Goal: Find specific page/section: Find specific page/section

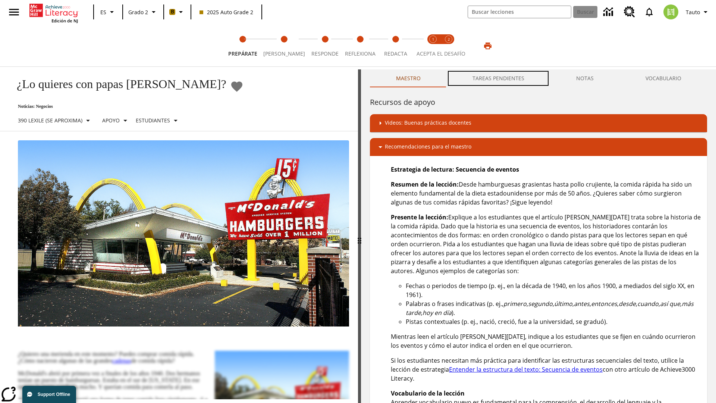
click at [498, 78] on button "TAREAS PENDIENTES" at bounding box center [498, 78] width 104 height 18
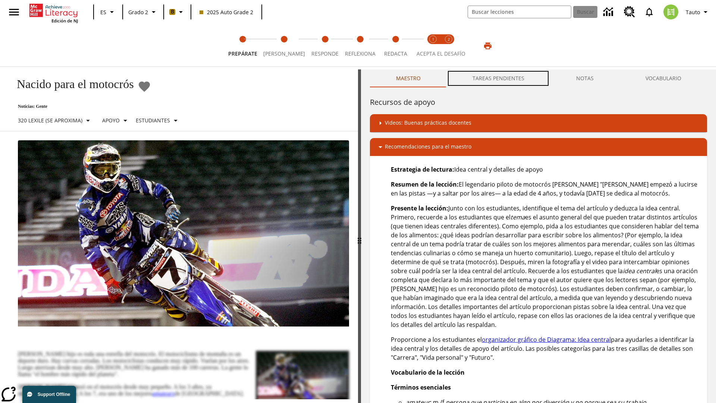
click at [498, 78] on button "TAREAS PENDIENTES" at bounding box center [498, 78] width 104 height 18
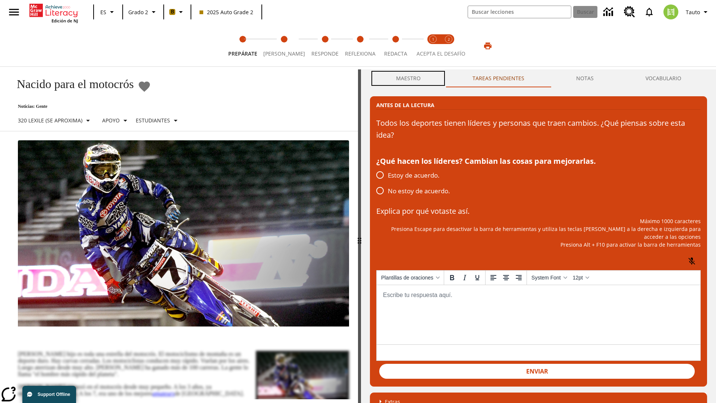
scroll to position [0, 0]
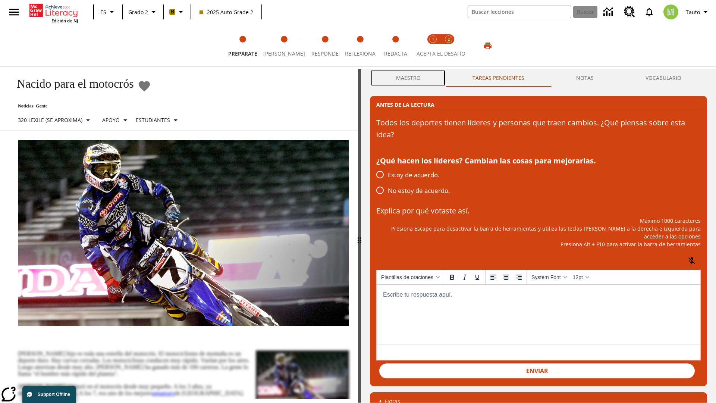
click at [408, 78] on button "Maestro" at bounding box center [408, 78] width 76 height 18
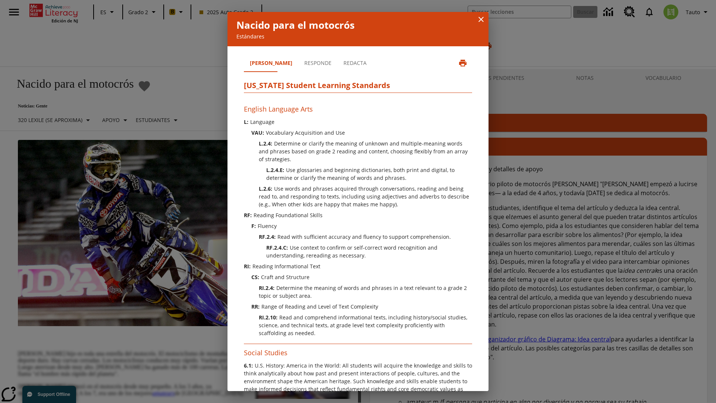
scroll to position [227, 0]
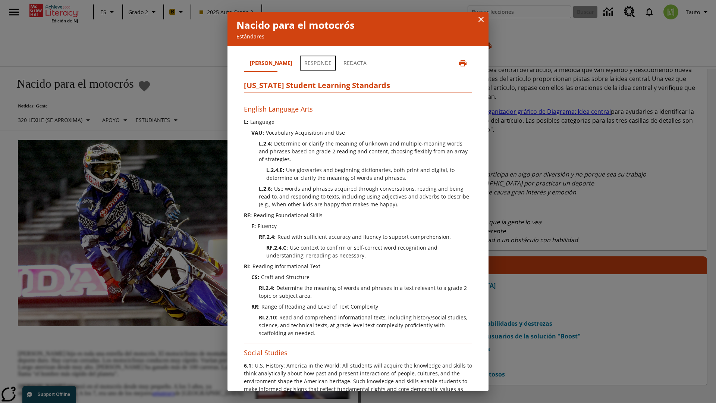
click at [298, 63] on button "Responde" at bounding box center [317, 63] width 39 height 18
click at [337, 63] on button "Redacta" at bounding box center [354, 63] width 35 height 18
